Goal: Information Seeking & Learning: Learn about a topic

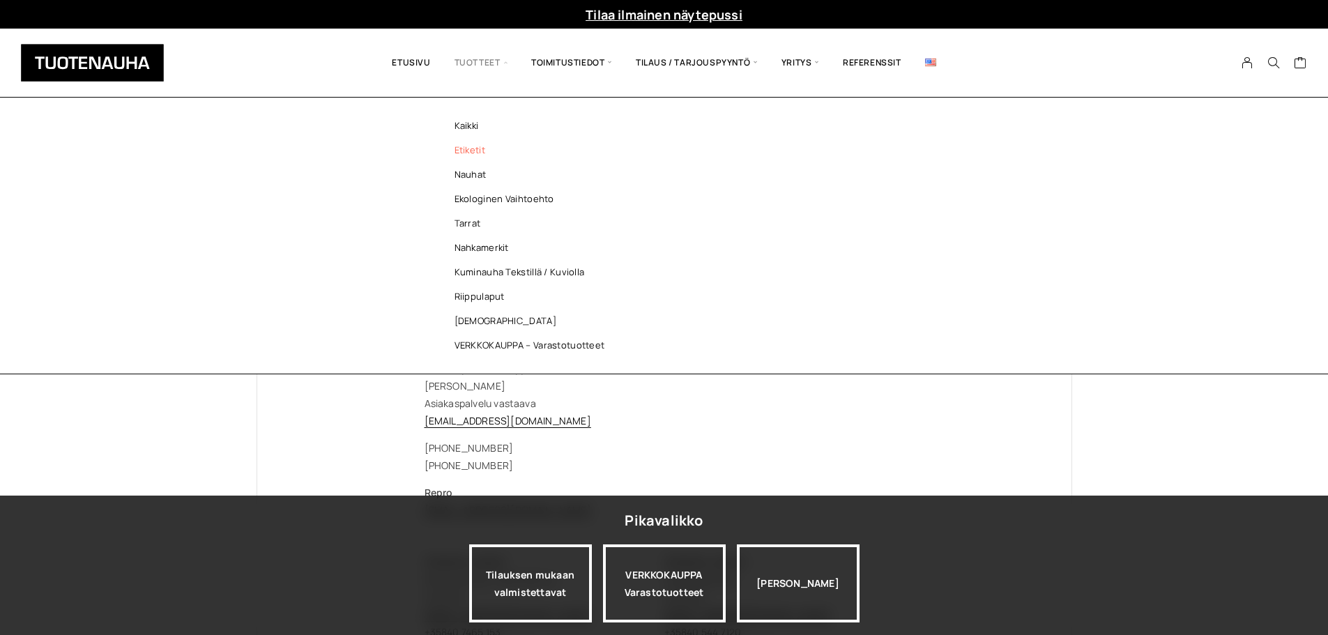
click at [465, 146] on link "Etiketit" at bounding box center [533, 150] width 202 height 24
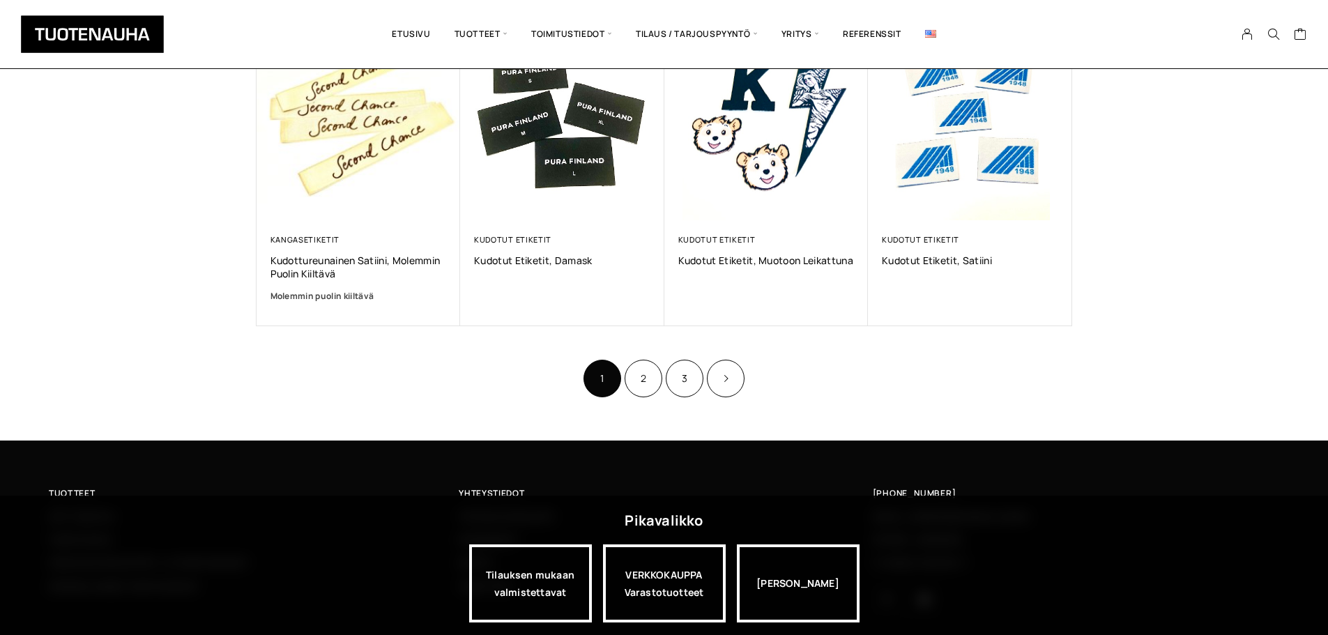
scroll to position [906, 0]
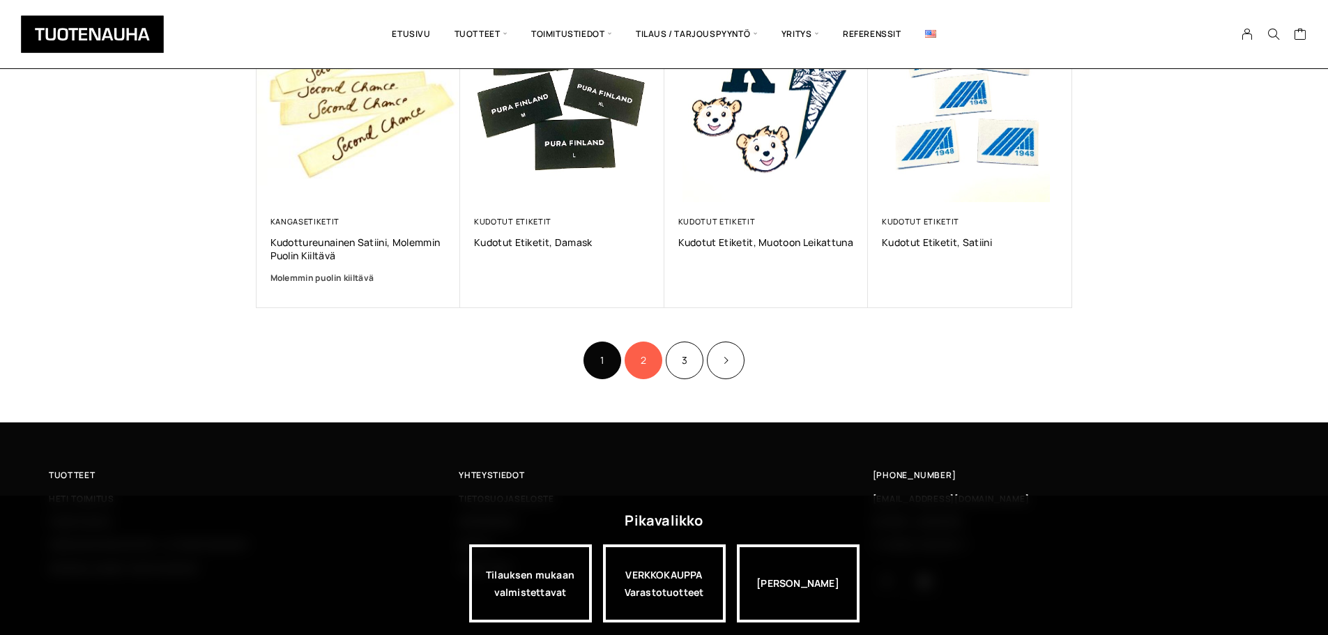
click at [644, 360] on link "2" at bounding box center [644, 361] width 38 height 38
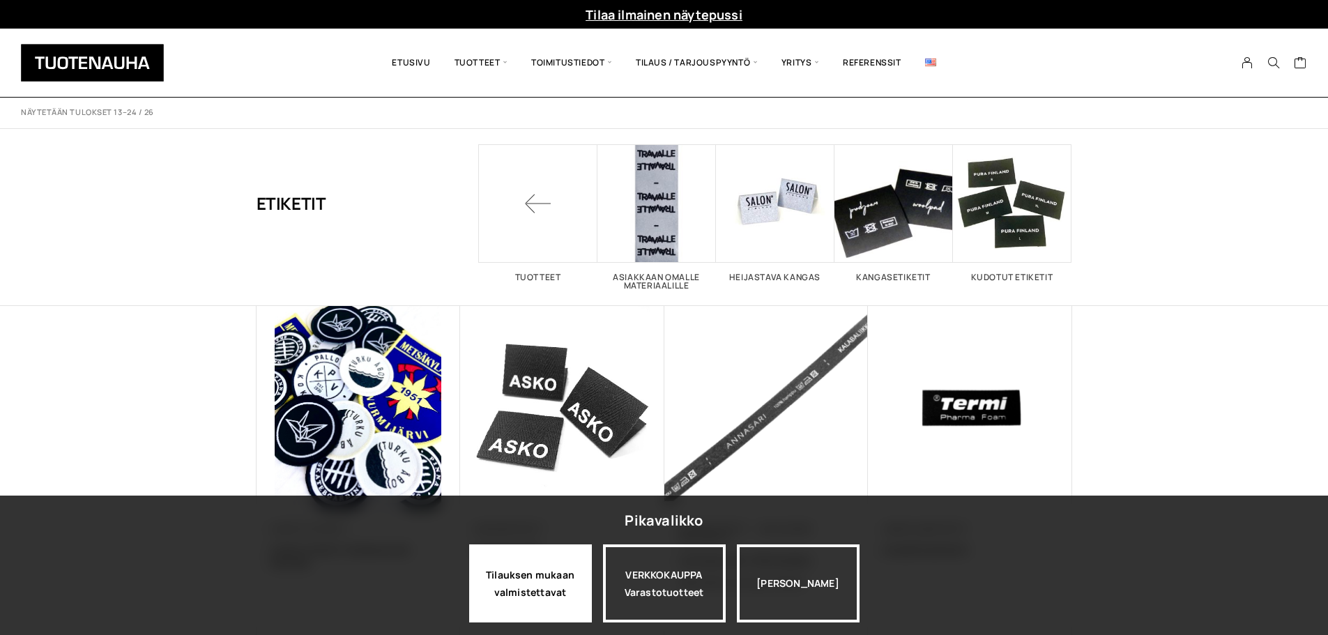
click at [548, 577] on div "Tilauksen mukaan valmistettavat" at bounding box center [530, 584] width 123 height 78
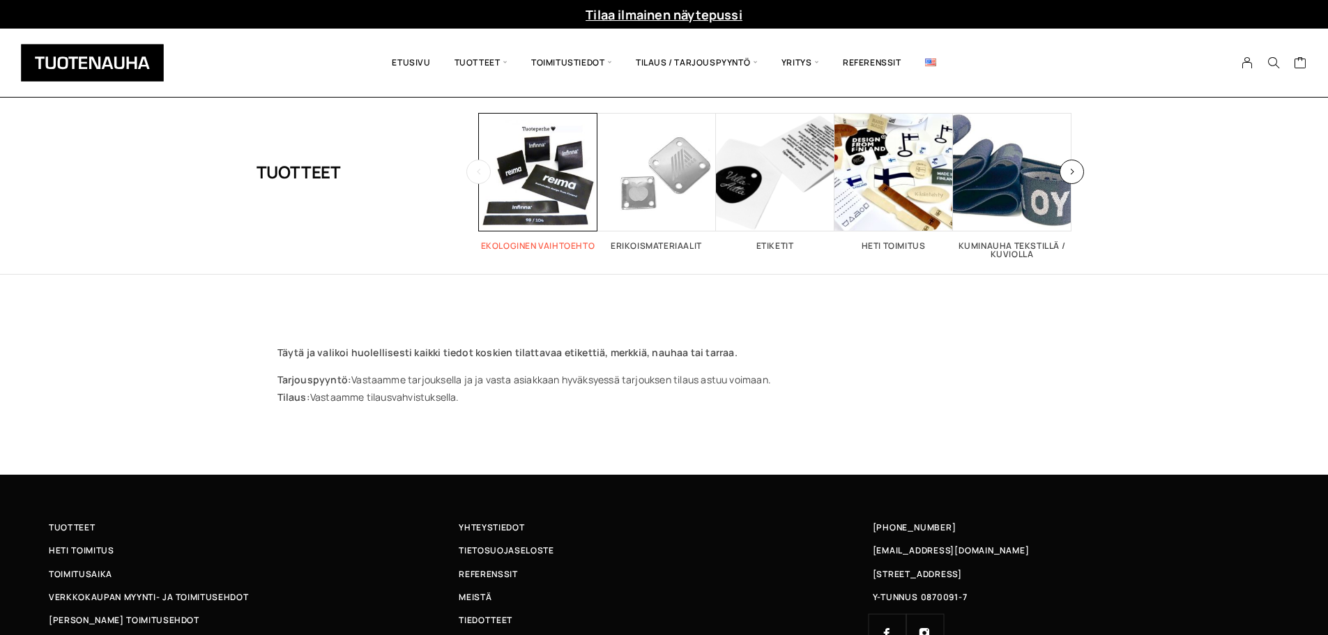
click at [563, 188] on span "Visit product category Ekologinen vaihtoehto" at bounding box center [538, 172] width 119 height 119
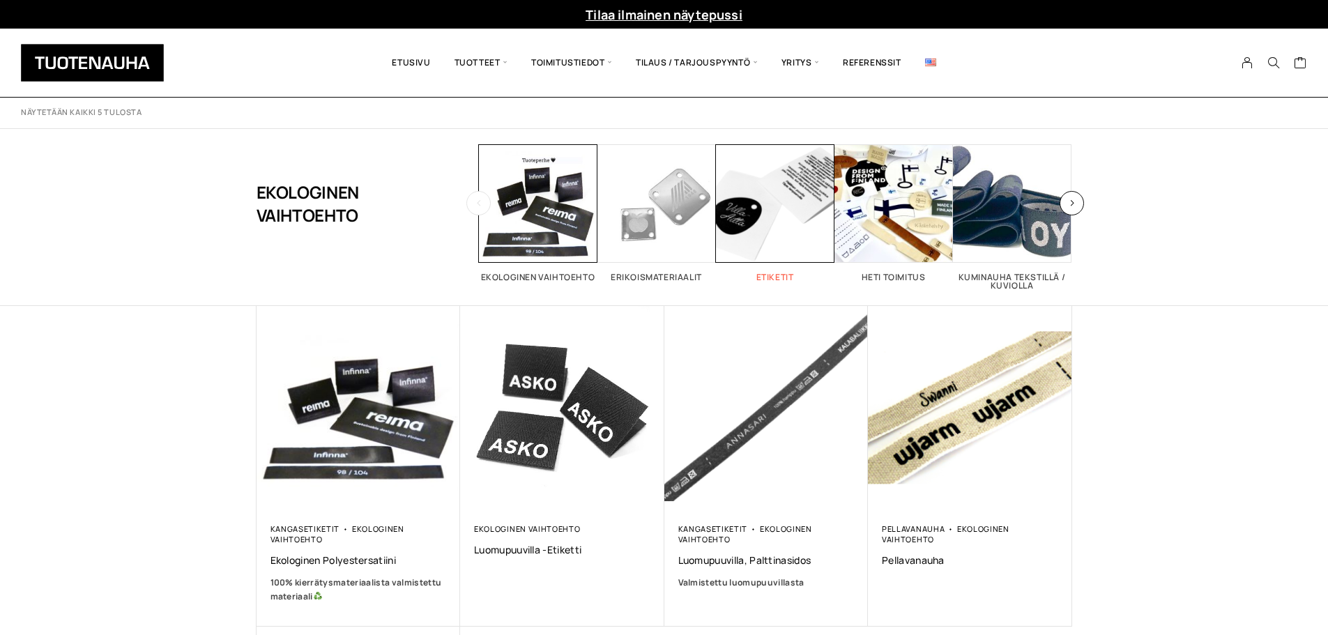
click at [759, 215] on span "Visit product category Etiketit" at bounding box center [775, 203] width 119 height 119
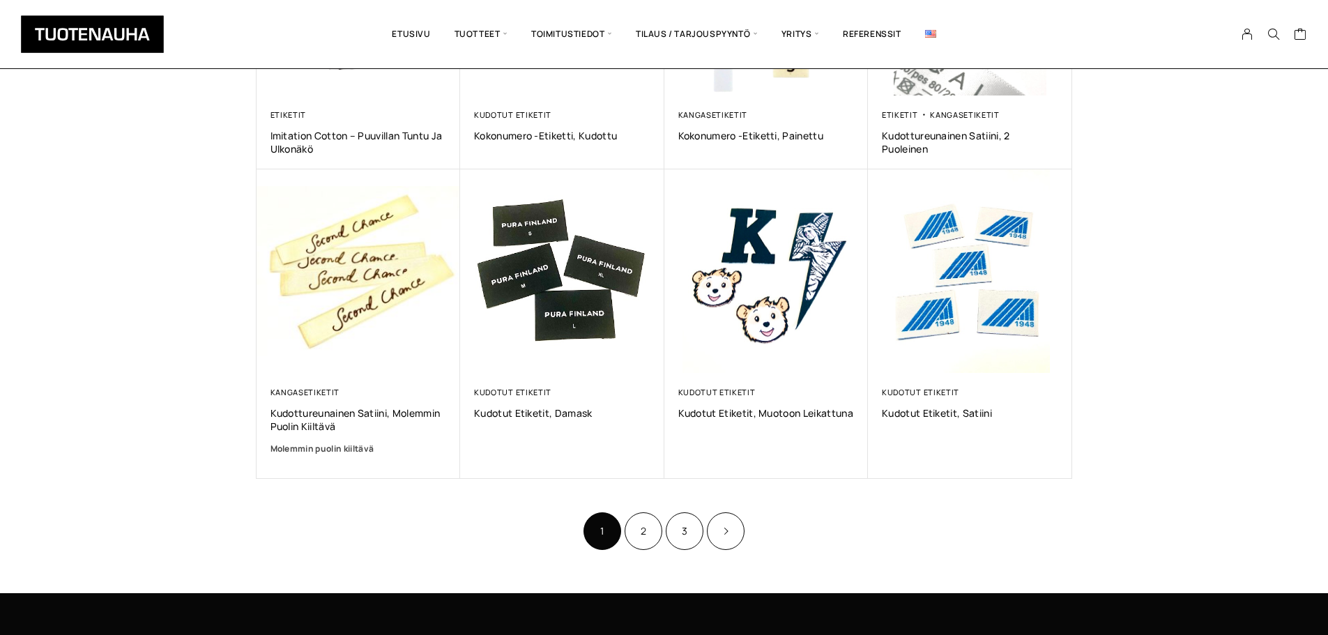
scroll to position [767, 0]
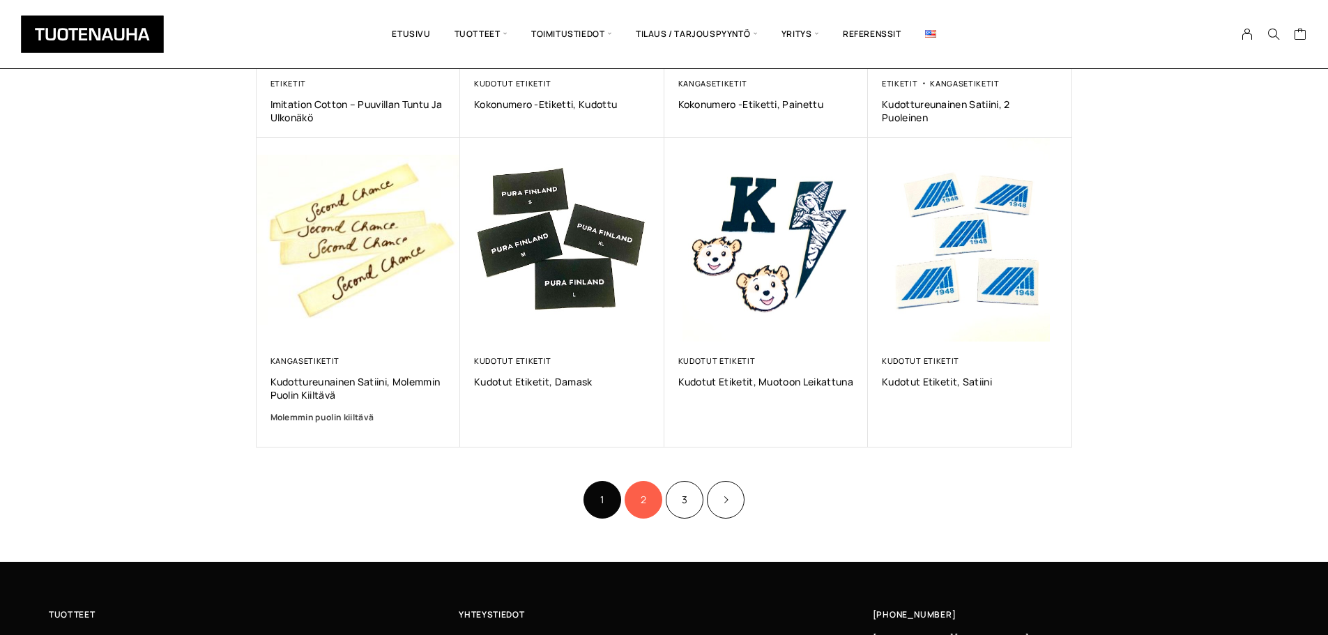
click at [639, 503] on link "2" at bounding box center [644, 500] width 38 height 38
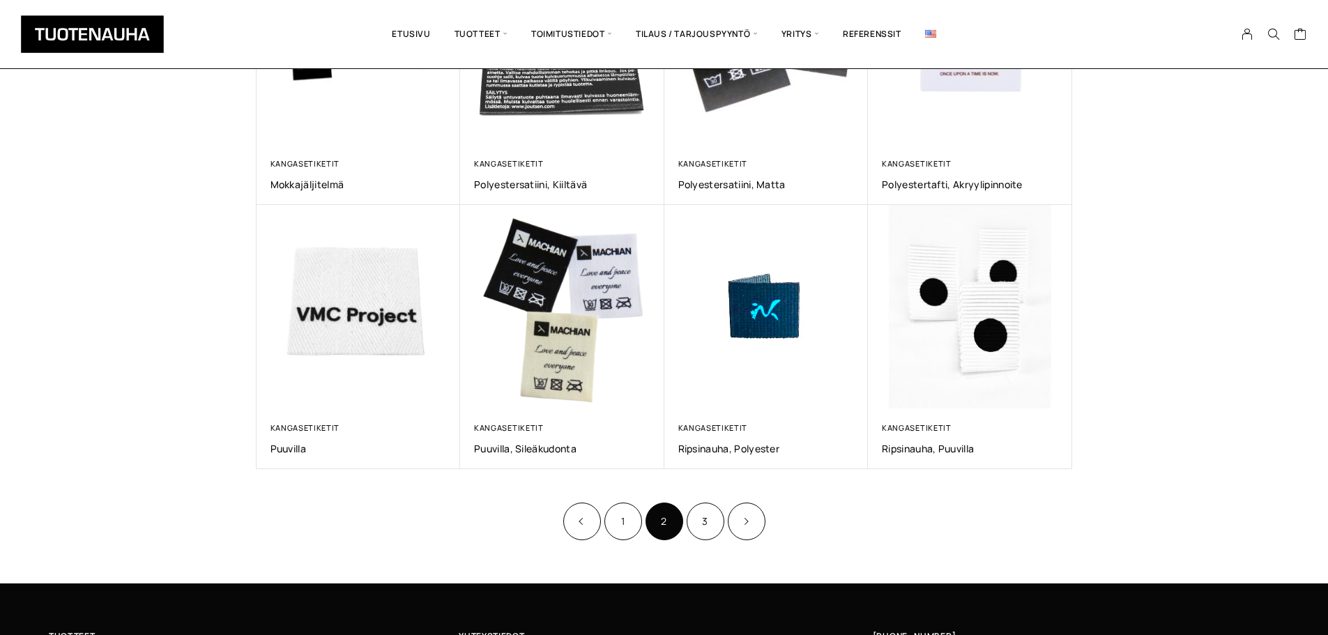
scroll to position [697, 0]
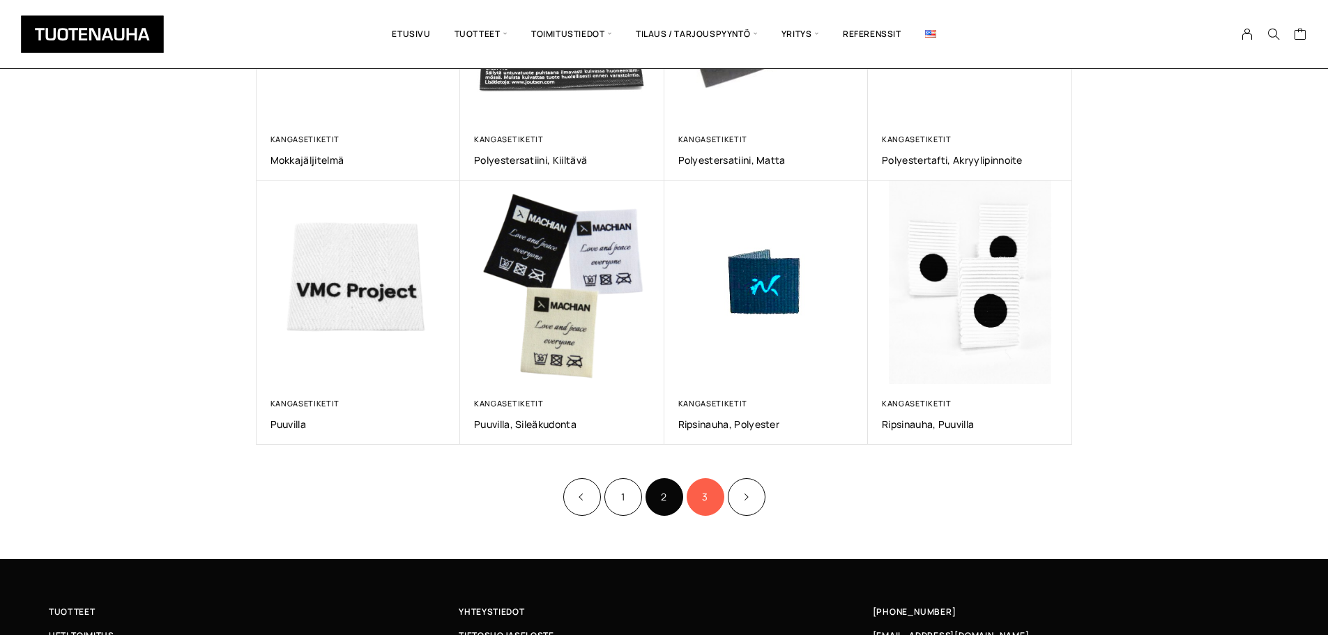
click at [706, 493] on link "3" at bounding box center [706, 497] width 38 height 38
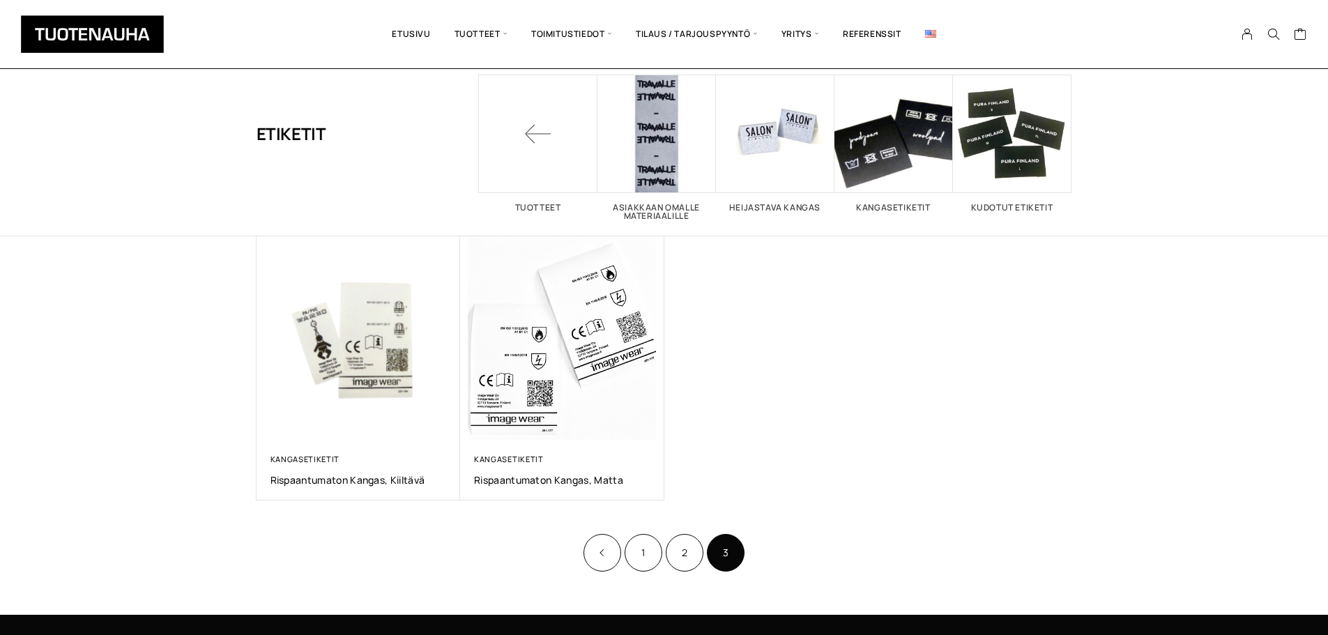
scroll to position [139, 0]
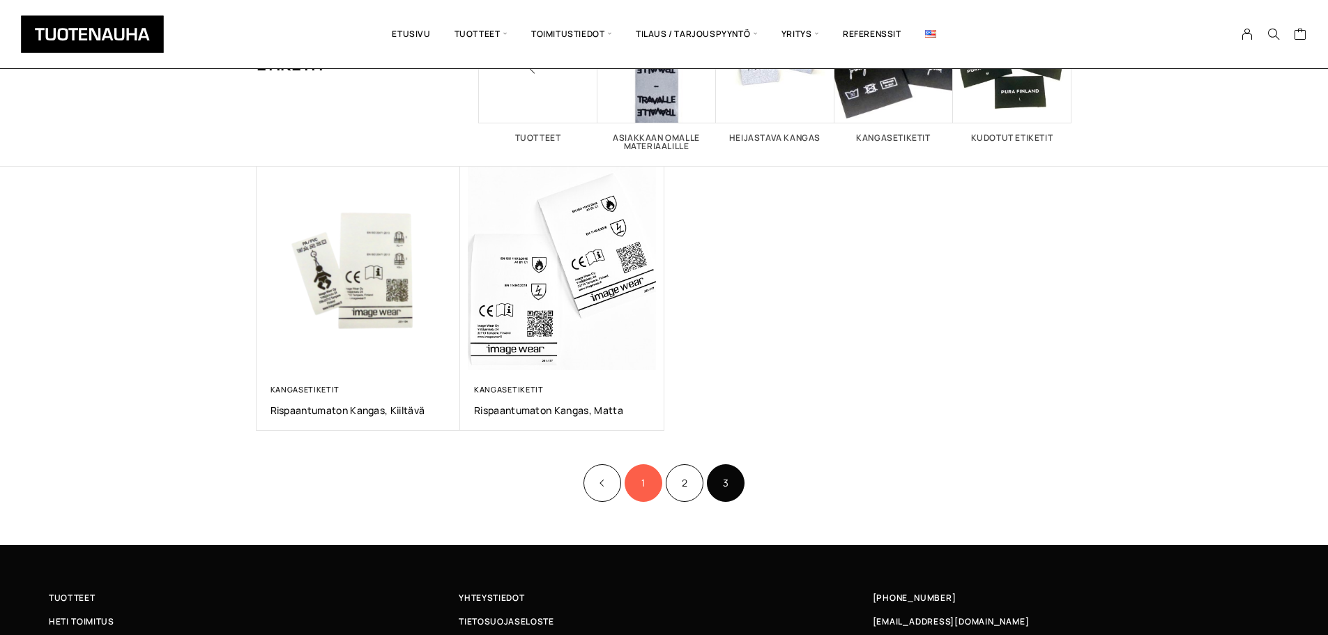
click at [642, 482] on link "1" at bounding box center [644, 483] width 38 height 38
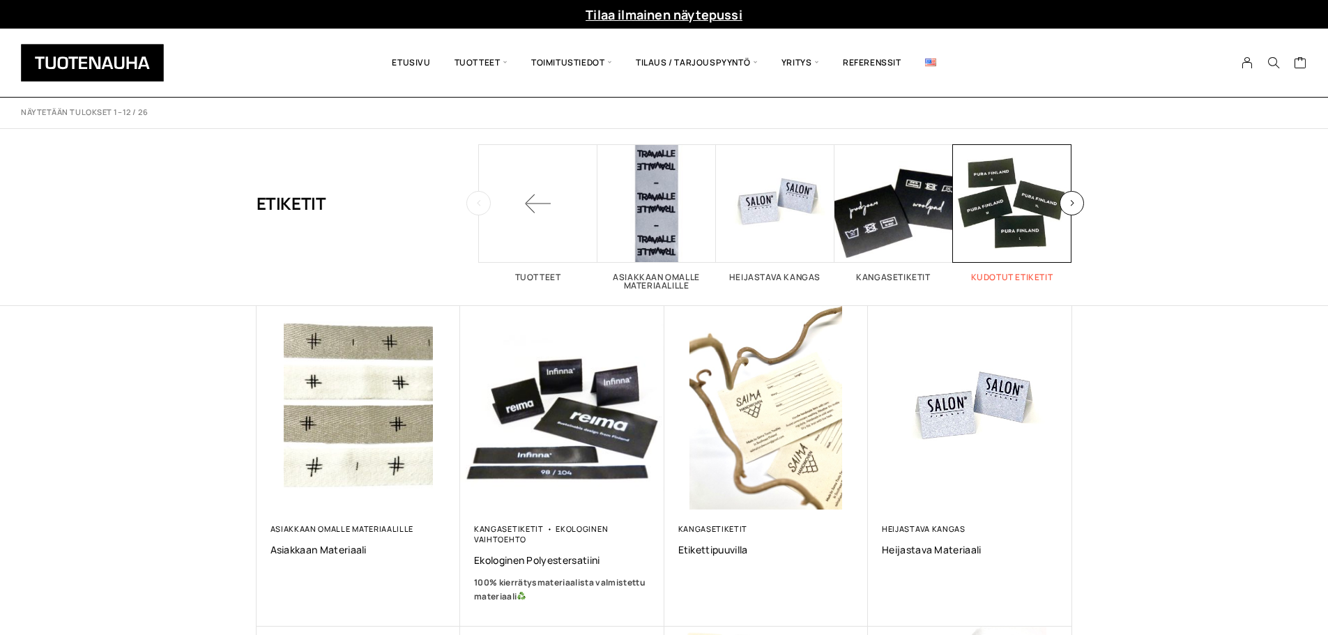
click at [1001, 223] on span "Visit product category Kudotut etiketit" at bounding box center [1012, 203] width 119 height 119
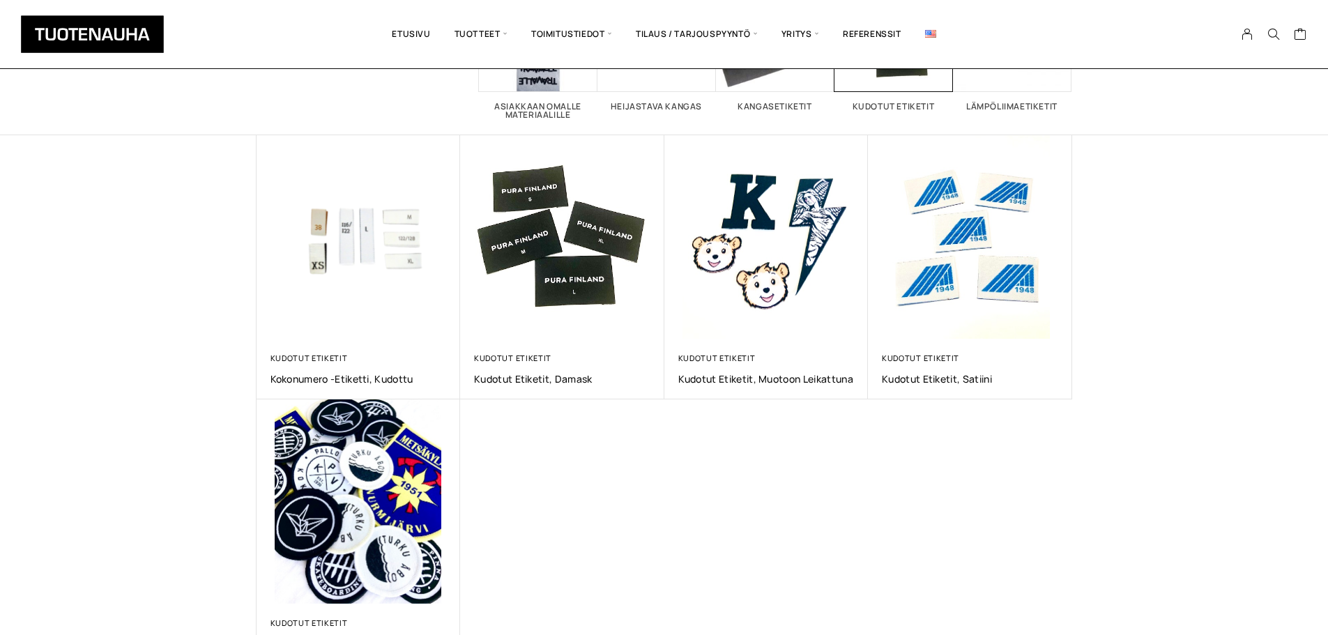
scroll to position [139, 0]
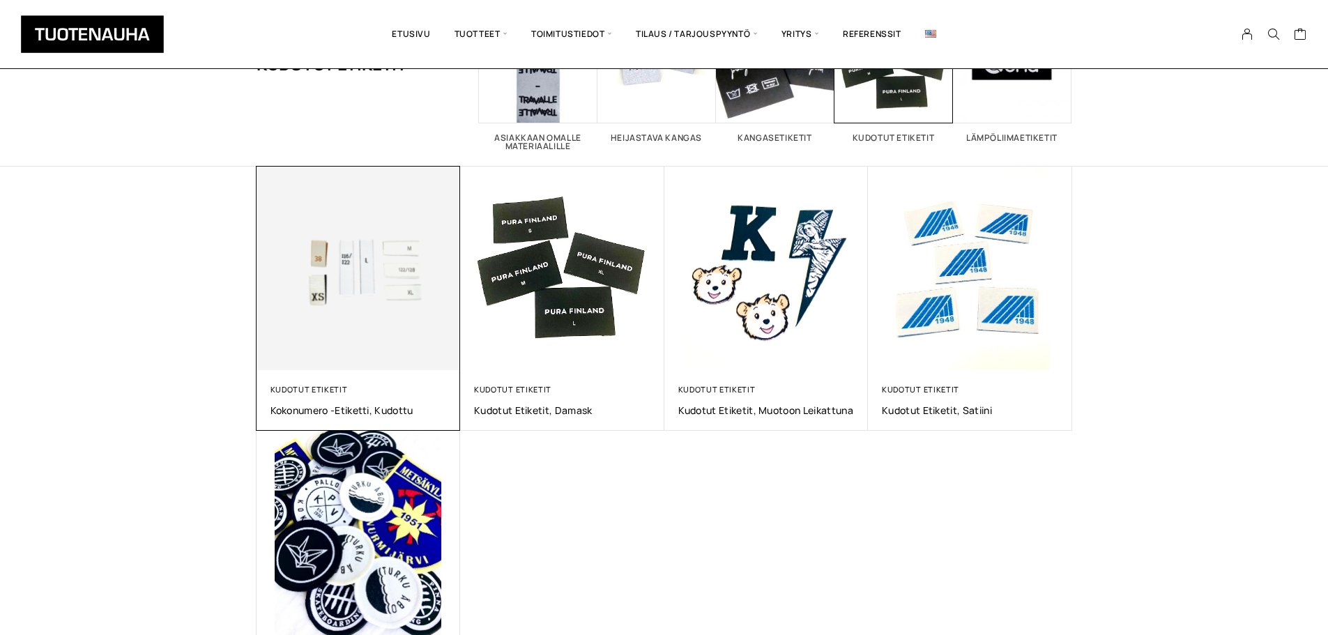
click at [376, 289] on img at bounding box center [359, 269] width 204 height 204
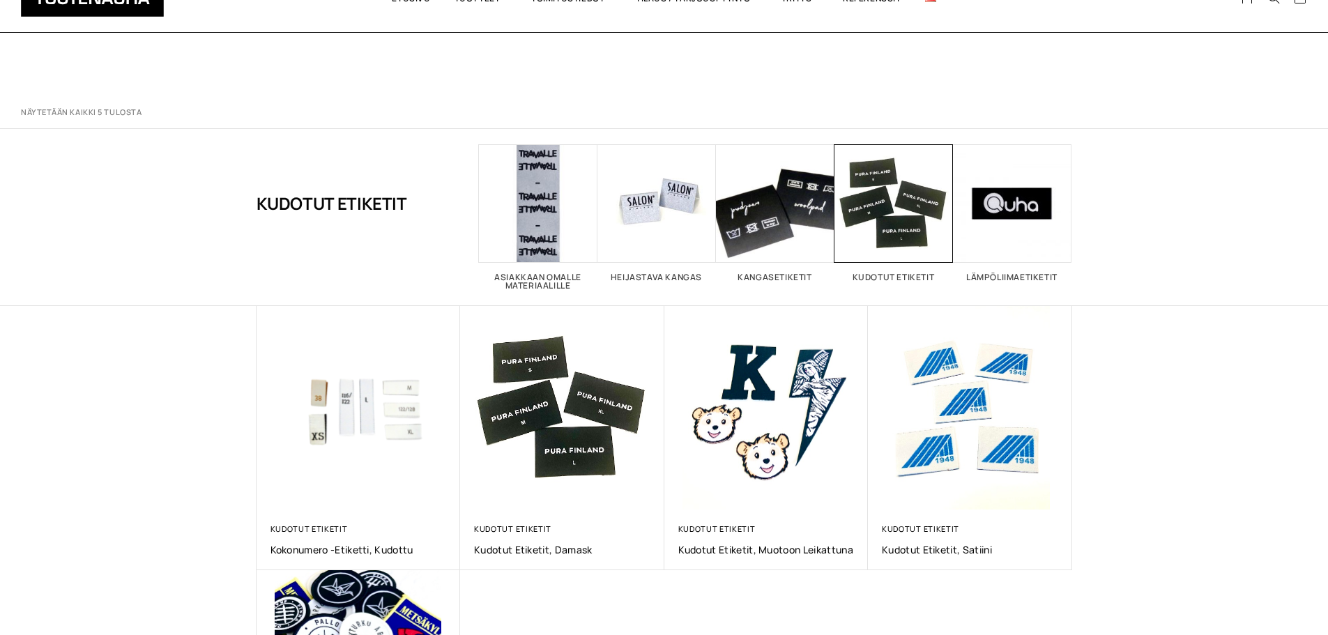
scroll to position [139, 0]
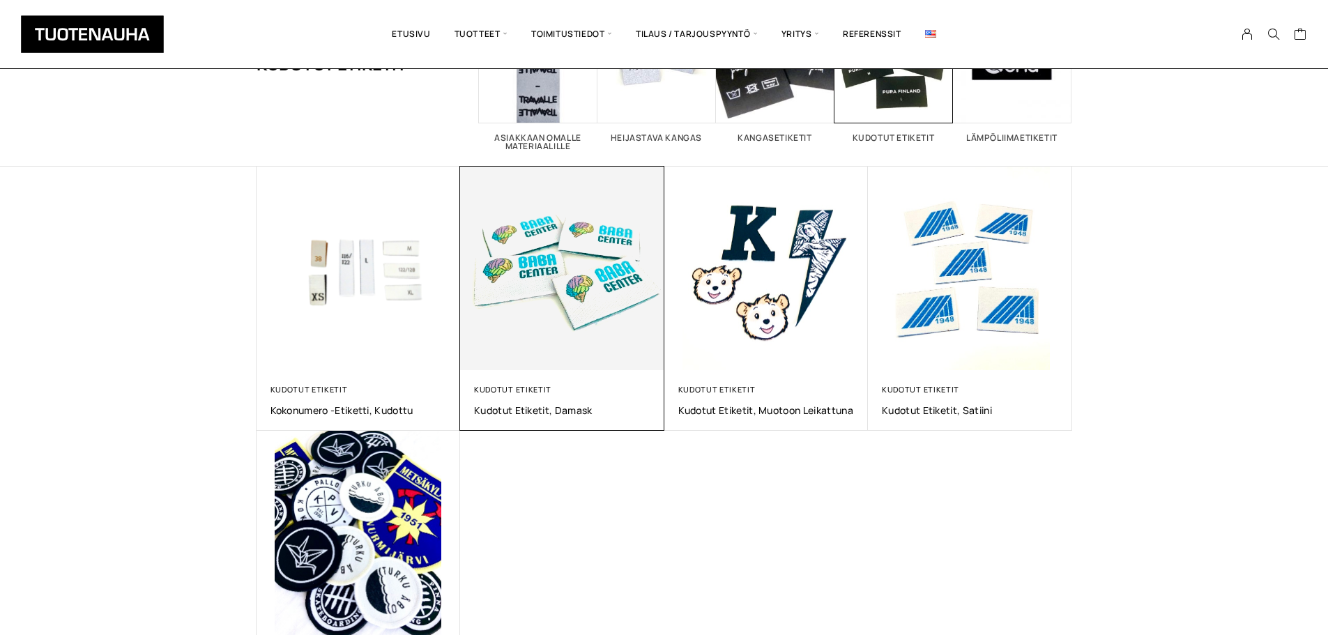
click at [506, 284] on img at bounding box center [562, 268] width 214 height 214
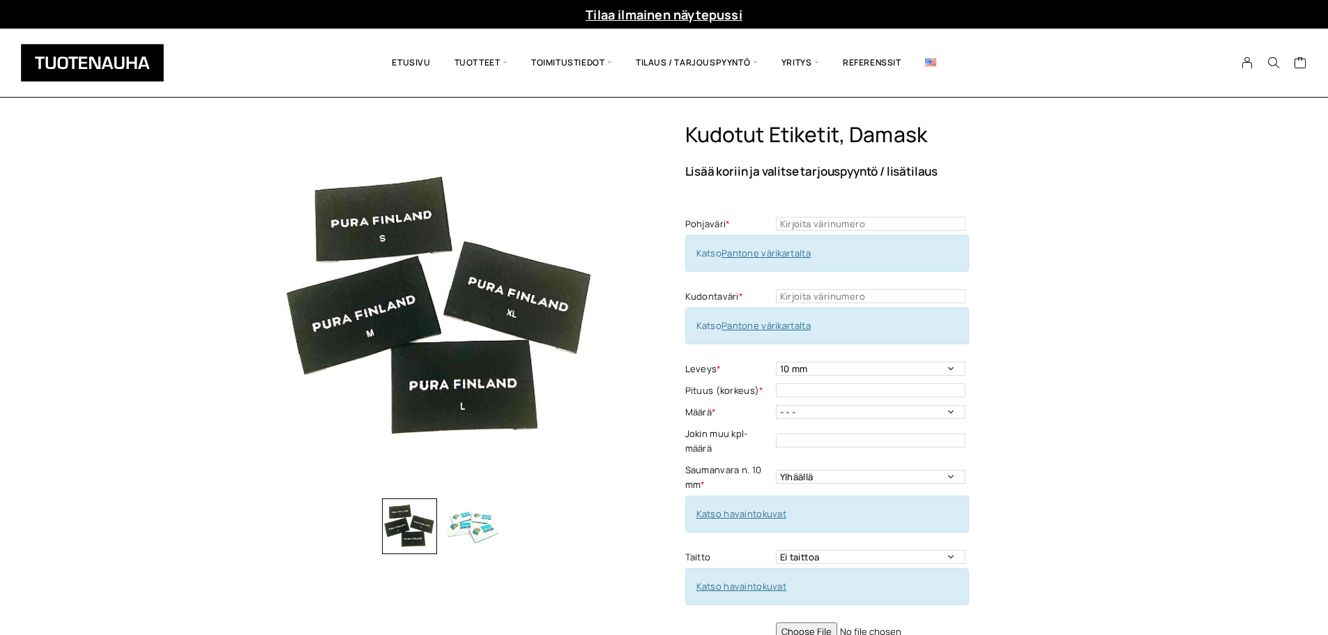
click at [511, 507] on div at bounding box center [442, 523] width 370 height 63
click at [483, 518] on img "button" at bounding box center [472, 527] width 56 height 56
